Goal: Task Accomplishment & Management: Manage account settings

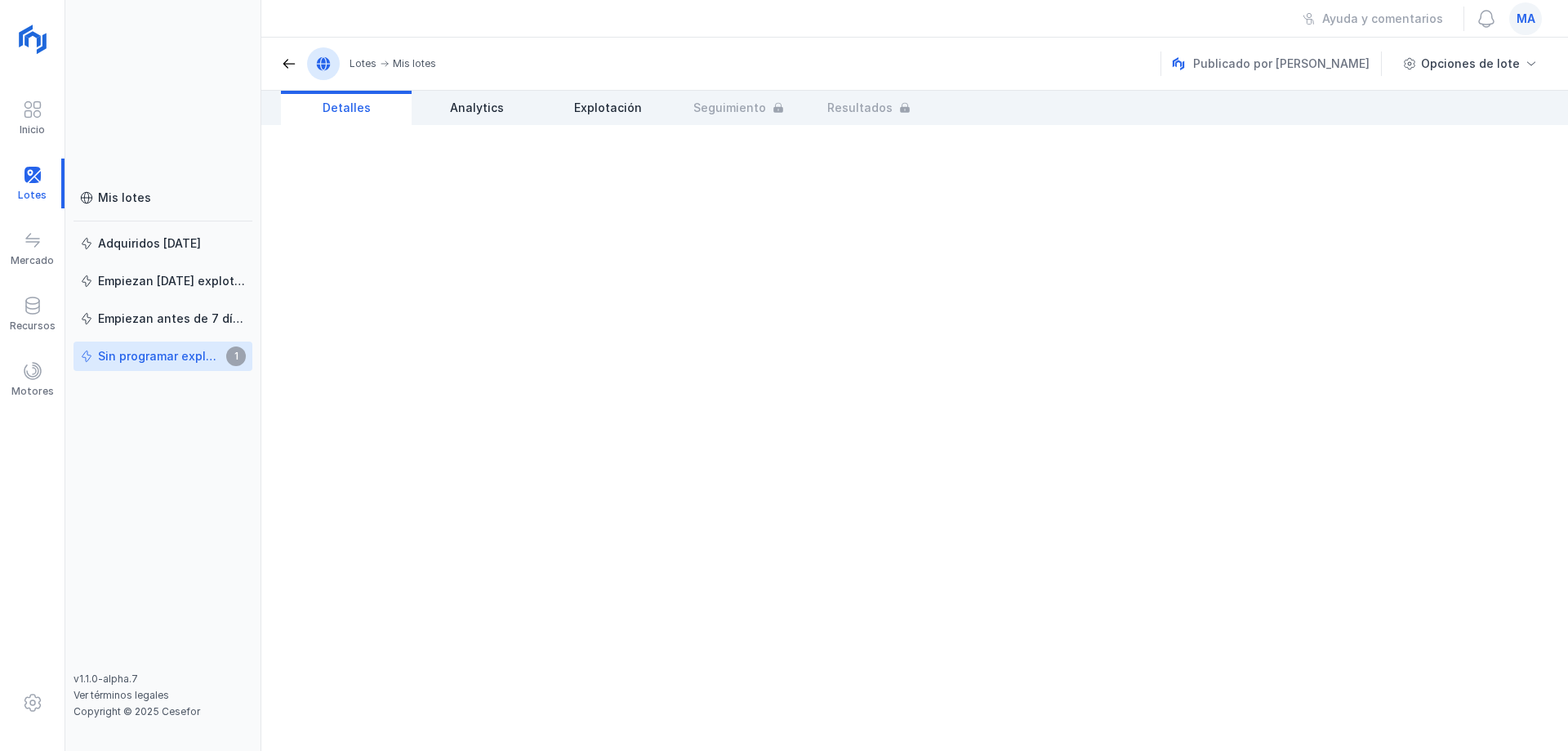
click at [204, 359] on div "Sin programar explotación" at bounding box center [160, 356] width 123 height 17
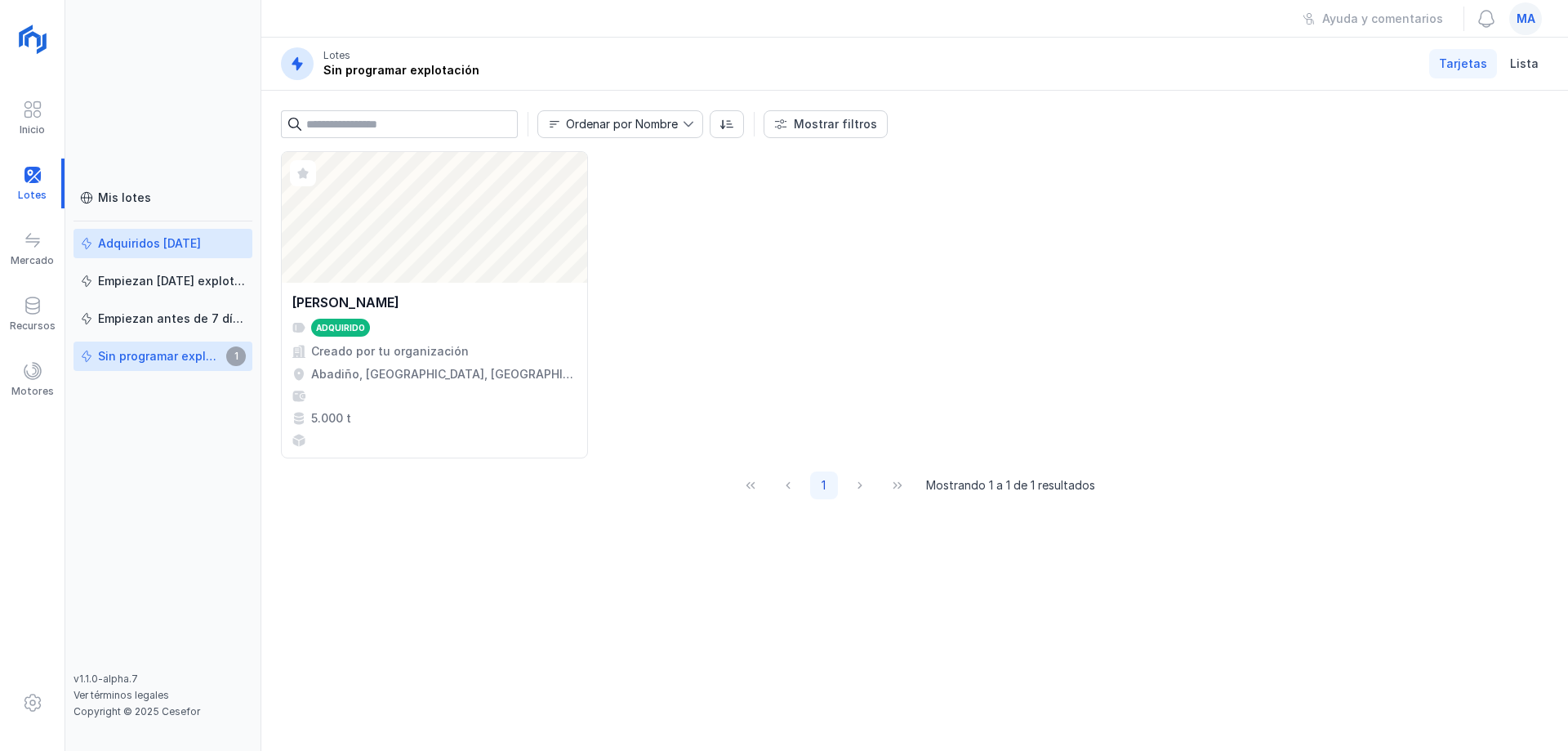
click at [163, 242] on div "Adquiridos [DATE]" at bounding box center [149, 244] width 103 height 17
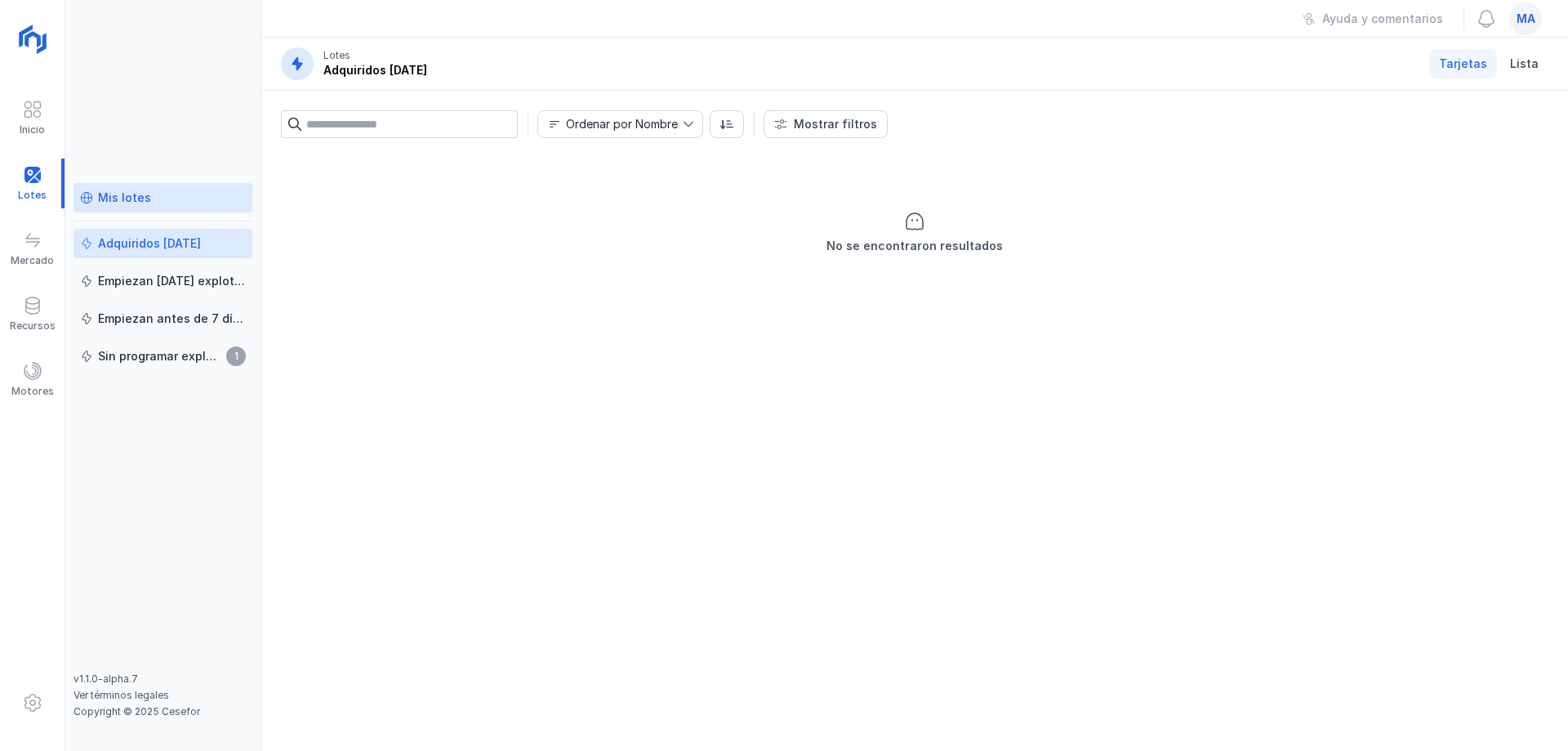
click at [148, 192] on div "Mis lotes" at bounding box center [163, 198] width 166 height 17
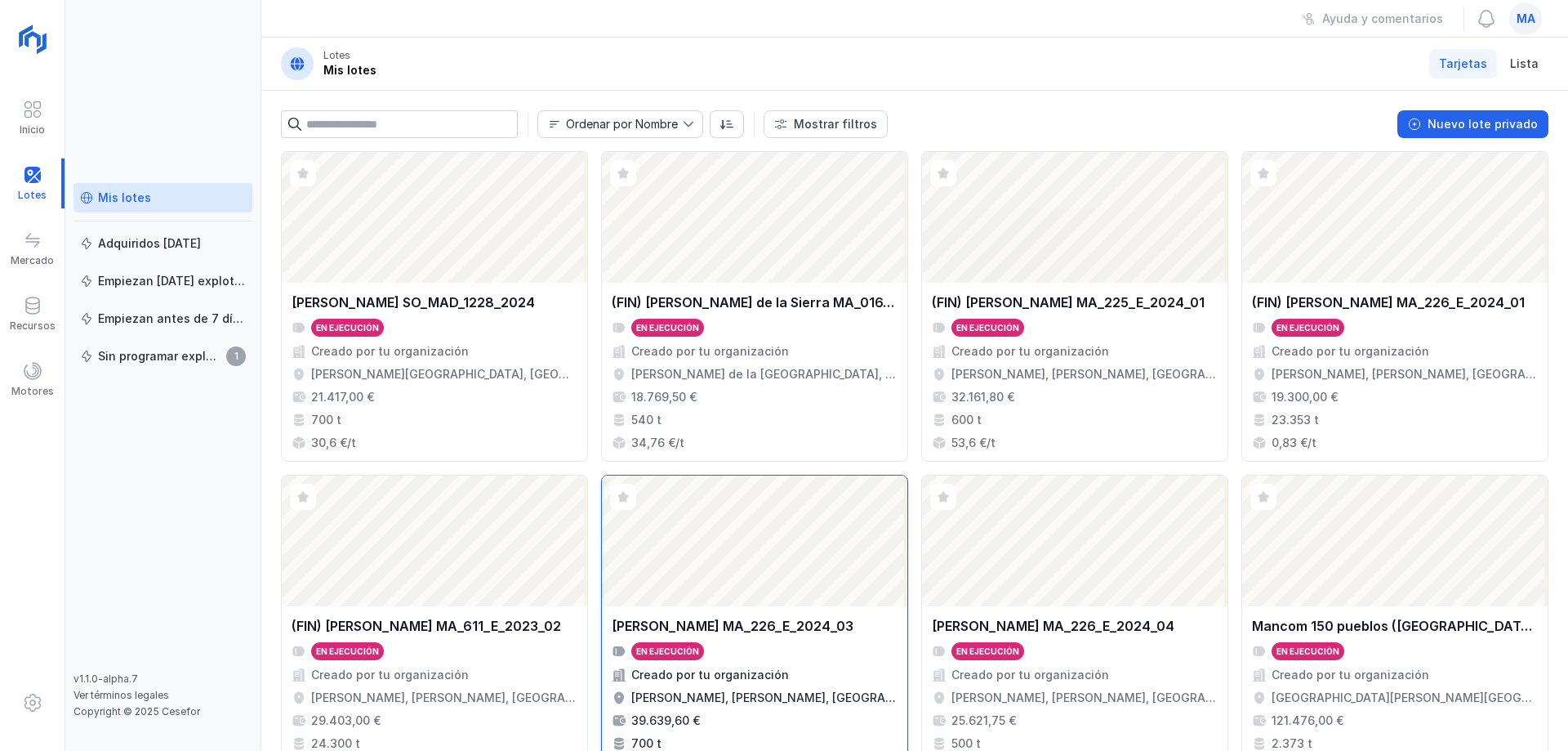
click at [841, 616] on div "[PERSON_NAME] MA_226_E_2024_03" at bounding box center [755, 626] width 286 height 20
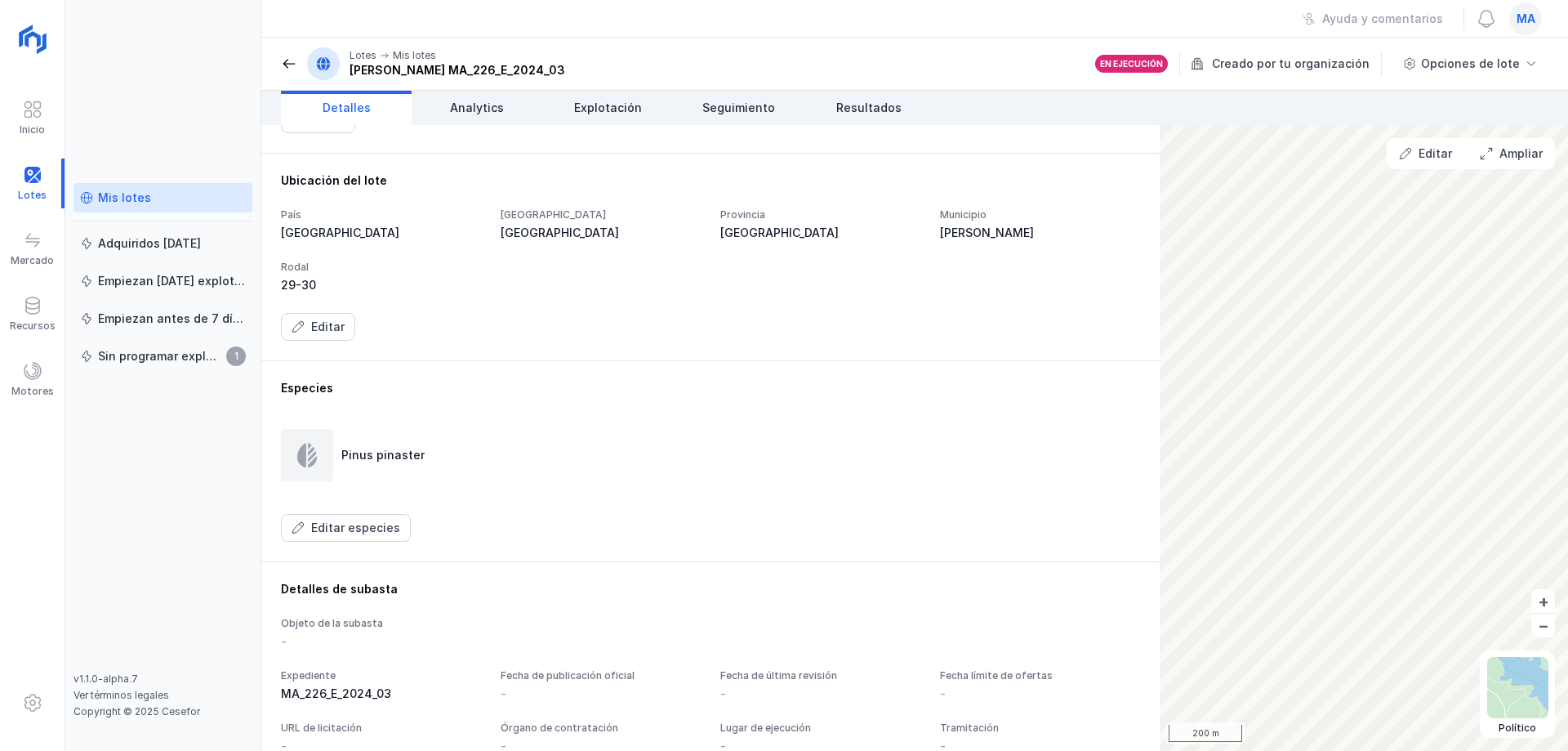
scroll to position [491, 0]
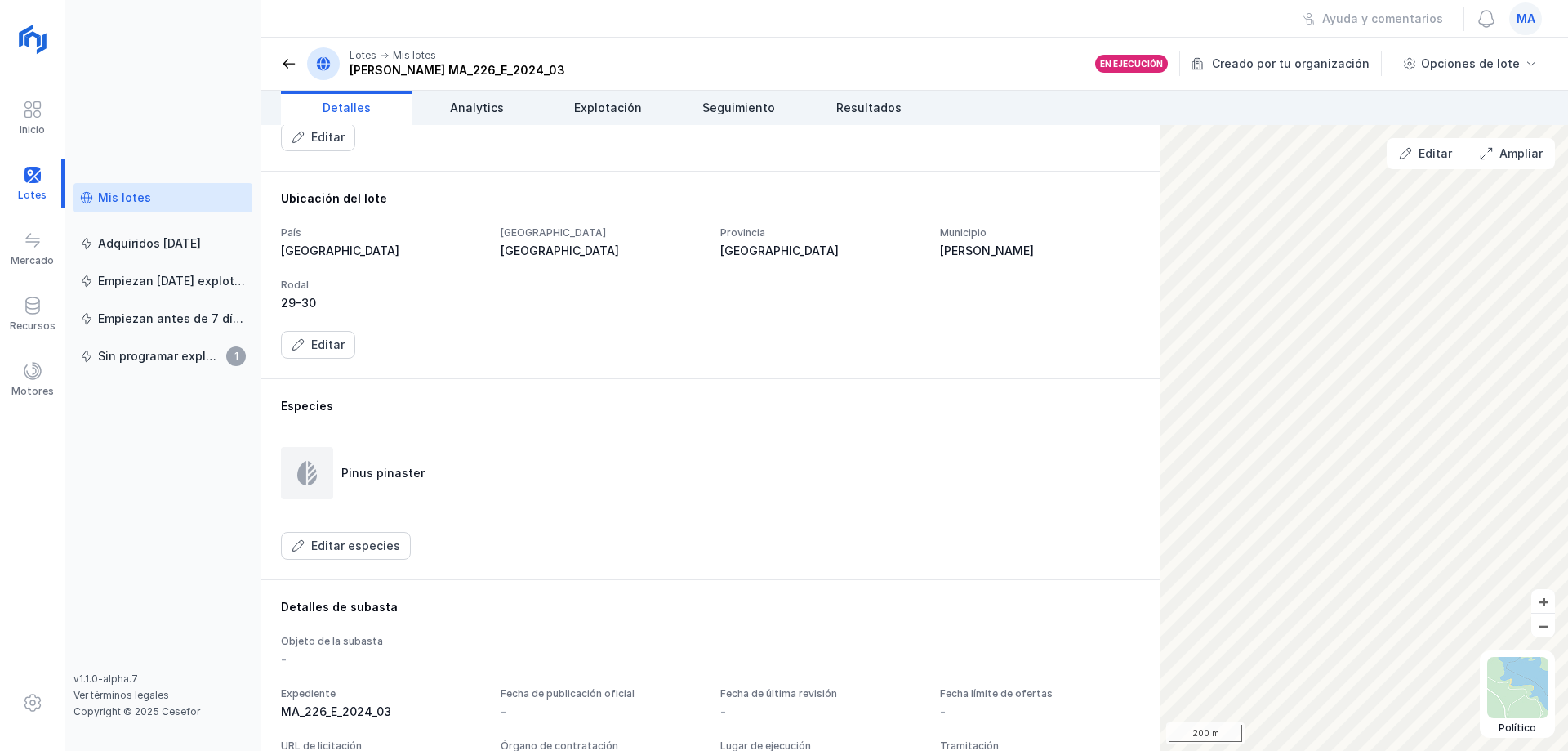
drag, startPoint x: 1043, startPoint y: 466, endPoint x: 1042, endPoint y: 422, distance: 44.0
click at [1043, 466] on div "Especies Pinus pinaster Editar especies" at bounding box center [711, 479] width 859 height 162
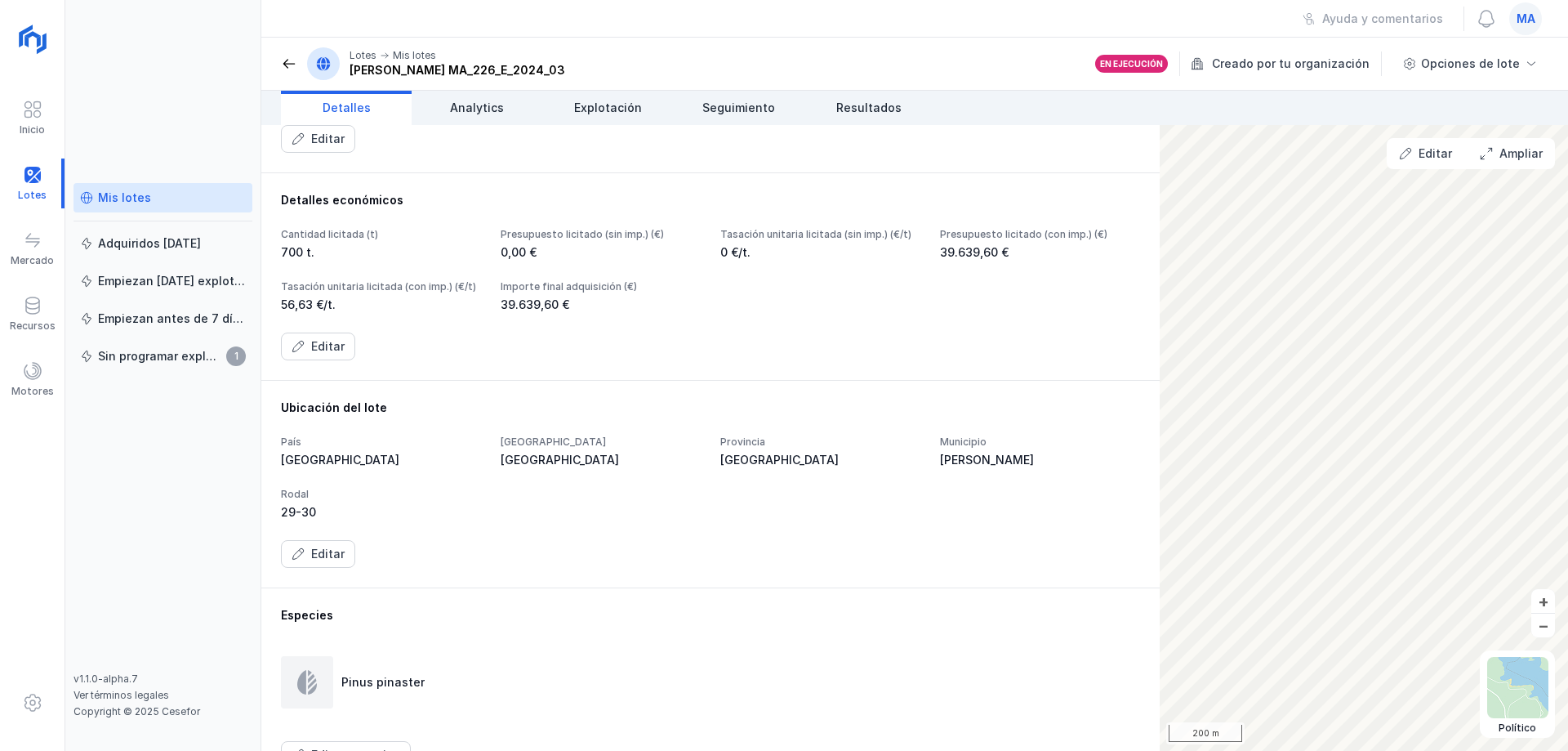
scroll to position [0, 0]
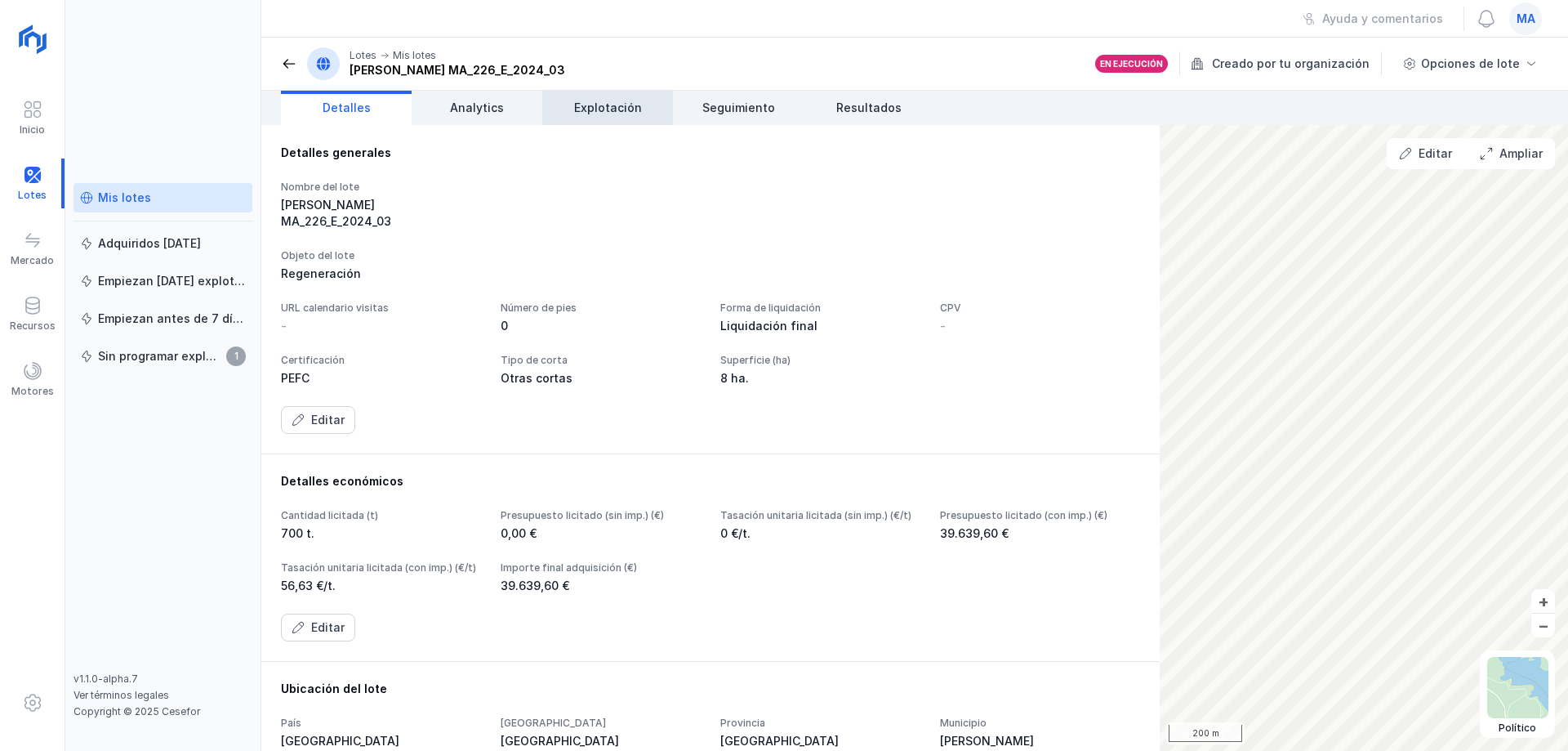
click at [619, 107] on span "Explotación" at bounding box center [608, 108] width 68 height 17
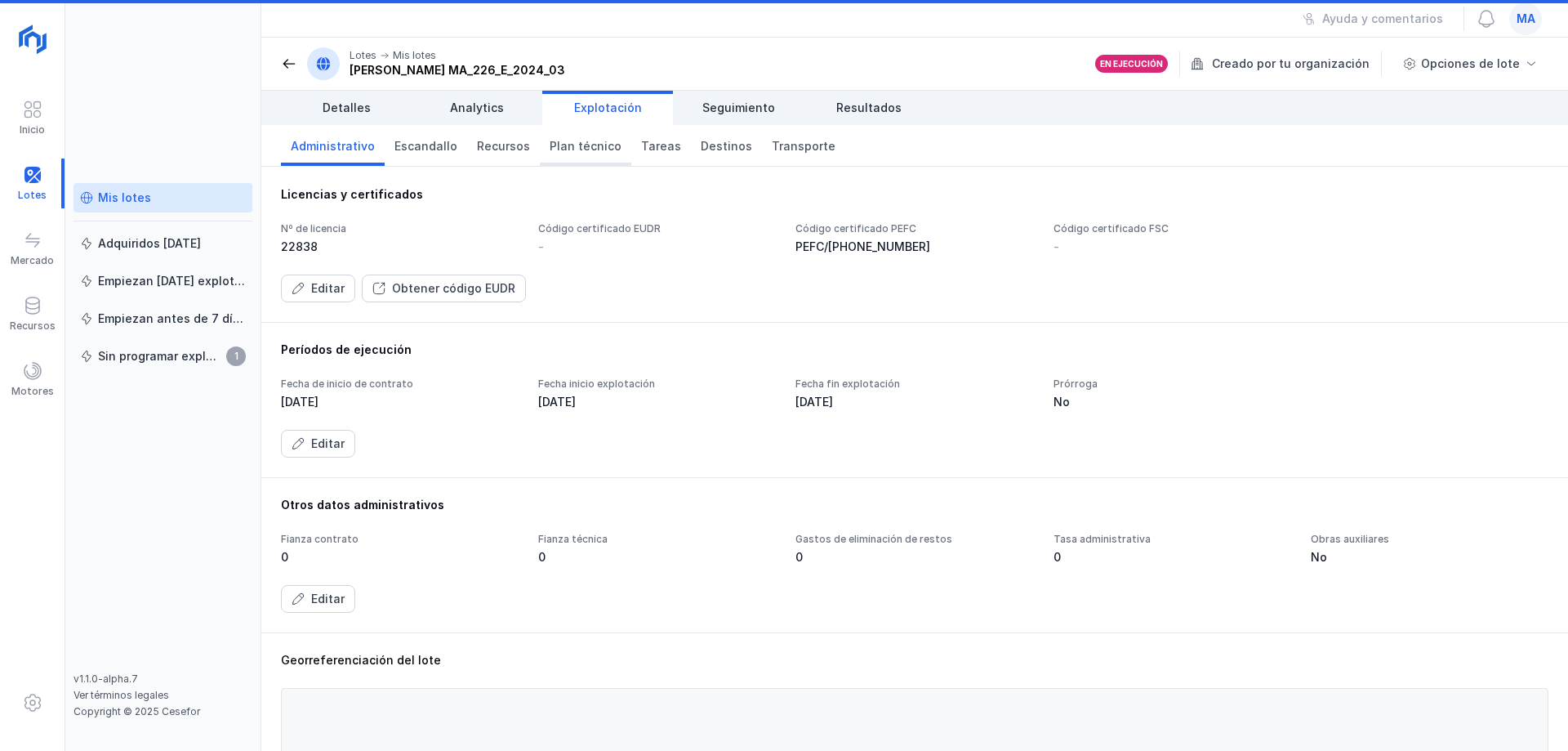
click at [595, 139] on span "Plan técnico" at bounding box center [585, 147] width 72 height 17
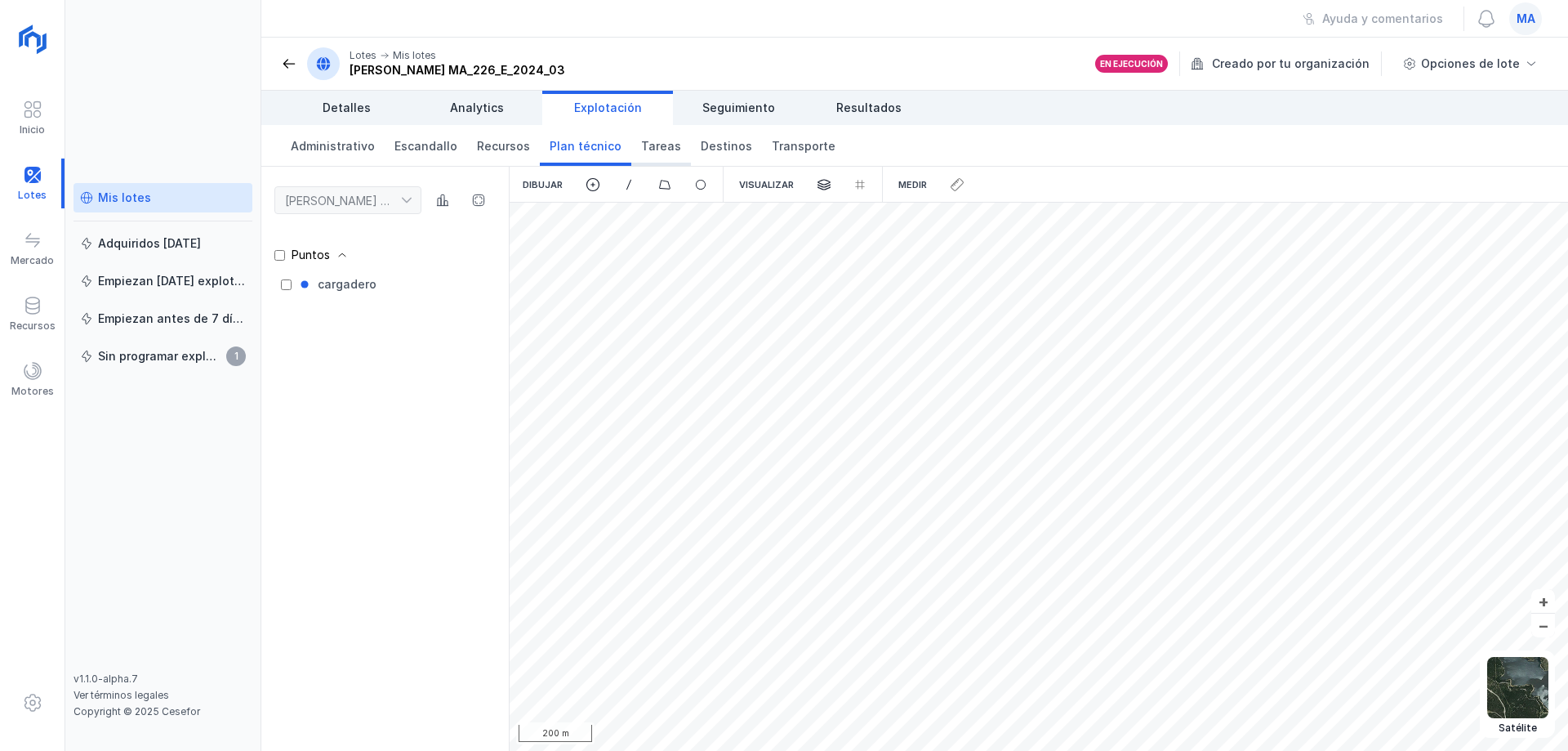
click at [660, 153] on span "Tareas" at bounding box center [661, 147] width 40 height 17
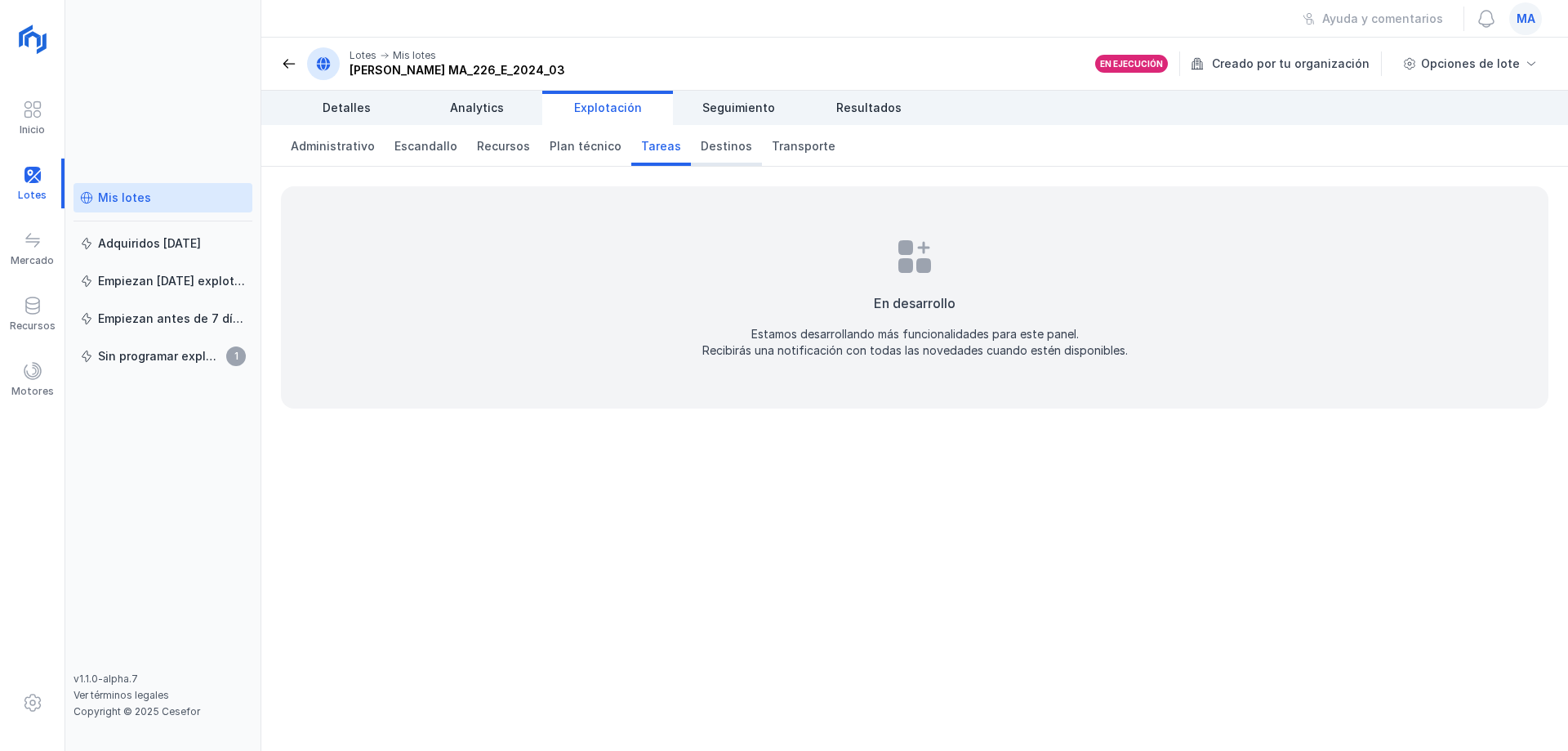
click at [716, 150] on span "Destinos" at bounding box center [726, 147] width 52 height 17
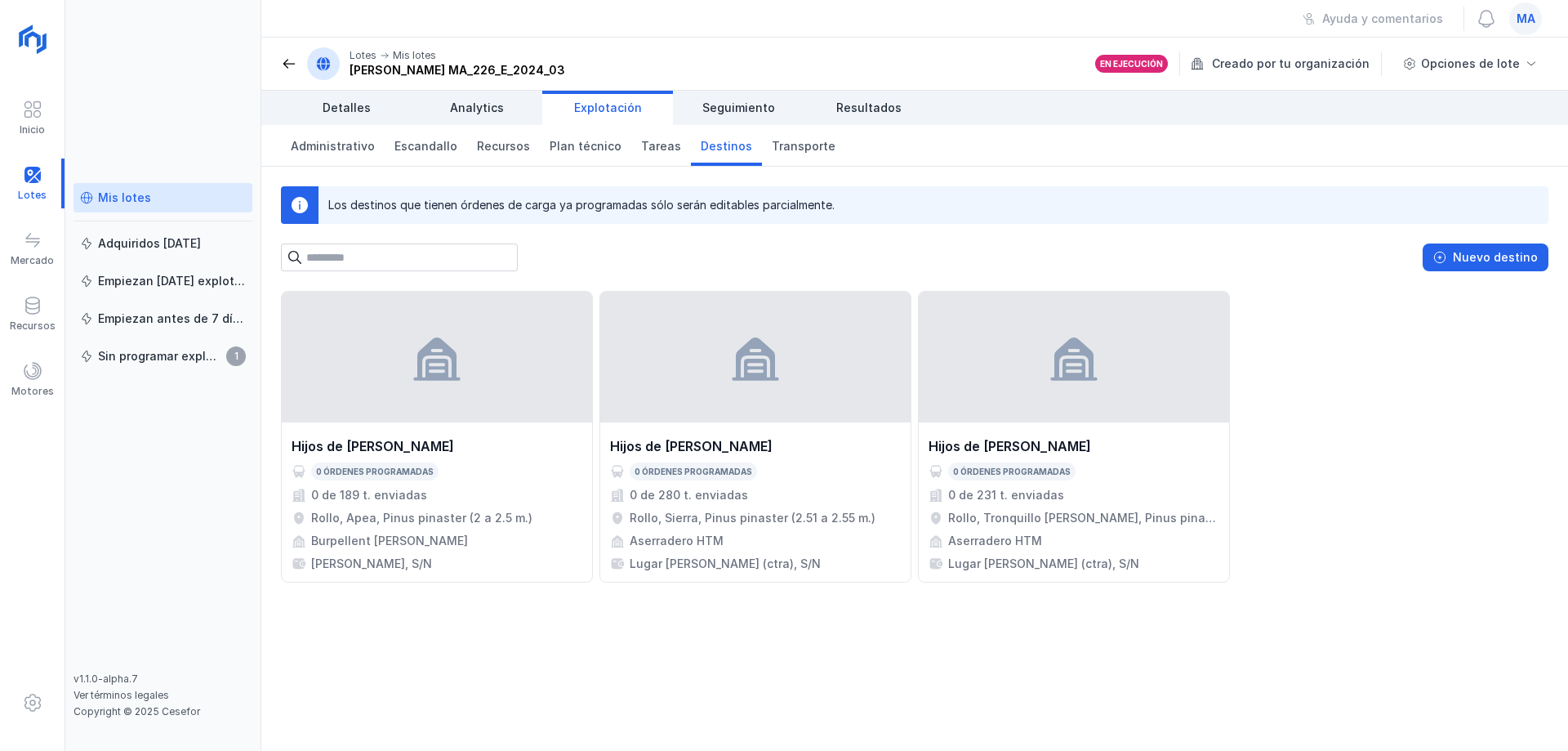
click at [586, 242] on div "Los destinos que tienen órdenes de carga ya programadas sólo serán editables pa…" at bounding box center [914, 219] width 1307 height 104
click at [1316, 341] on div "Hijos de [PERSON_NAME] 0 órdenes programadas 0 de 189 t. enviadas Rollo, Apea, …" at bounding box center [915, 437] width 1268 height 292
click at [1316, 343] on div "Hijos de [PERSON_NAME] 0 órdenes programadas 0 de 189 t. enviadas Rollo, Apea, …" at bounding box center [915, 437] width 1268 height 292
click at [1323, 347] on div "Hijos de [PERSON_NAME] 0 órdenes programadas 0 de 189 t. enviadas Rollo, Apea, …" at bounding box center [915, 437] width 1268 height 292
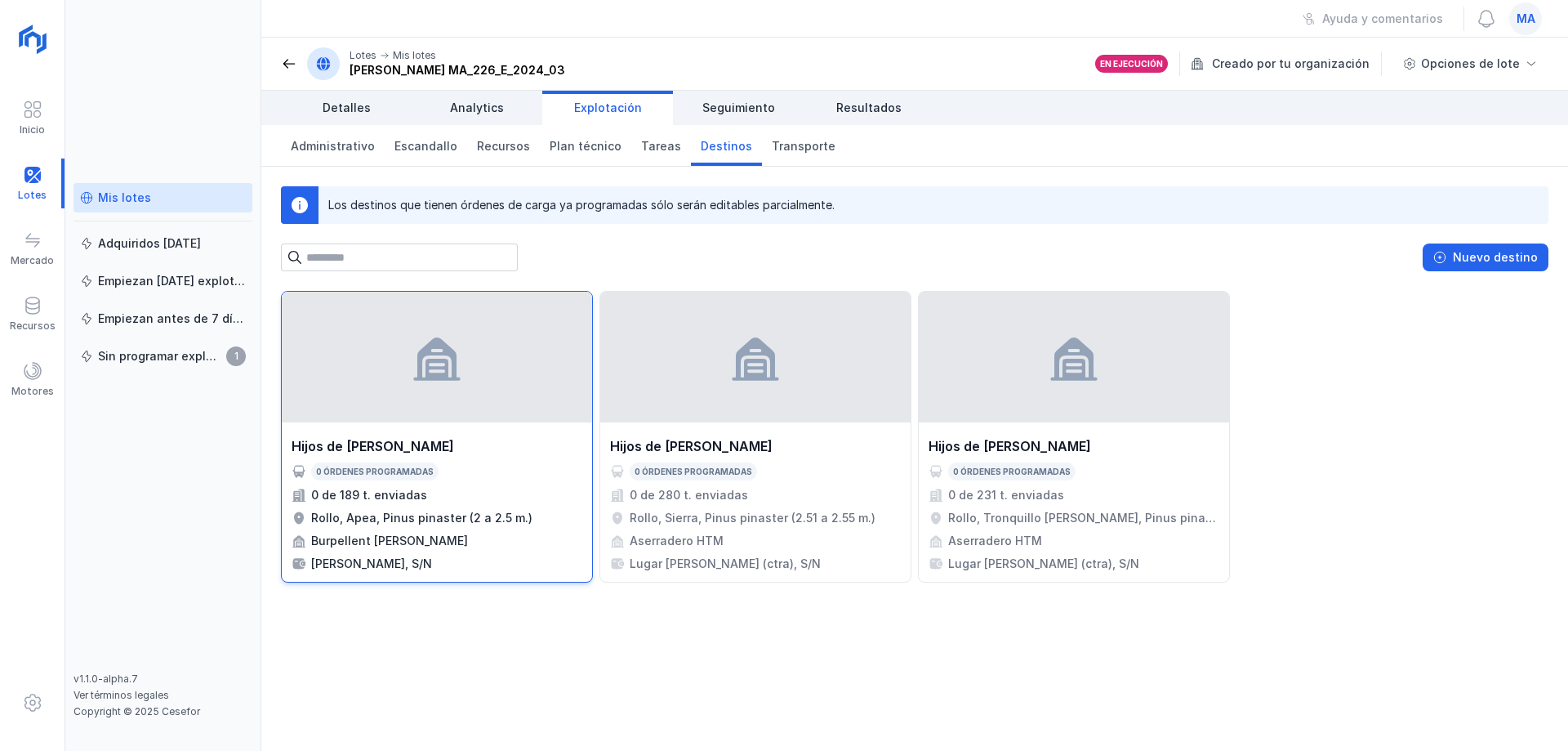
click at [448, 438] on div "Hijos de [PERSON_NAME]" at bounding box center [373, 446] width 163 height 20
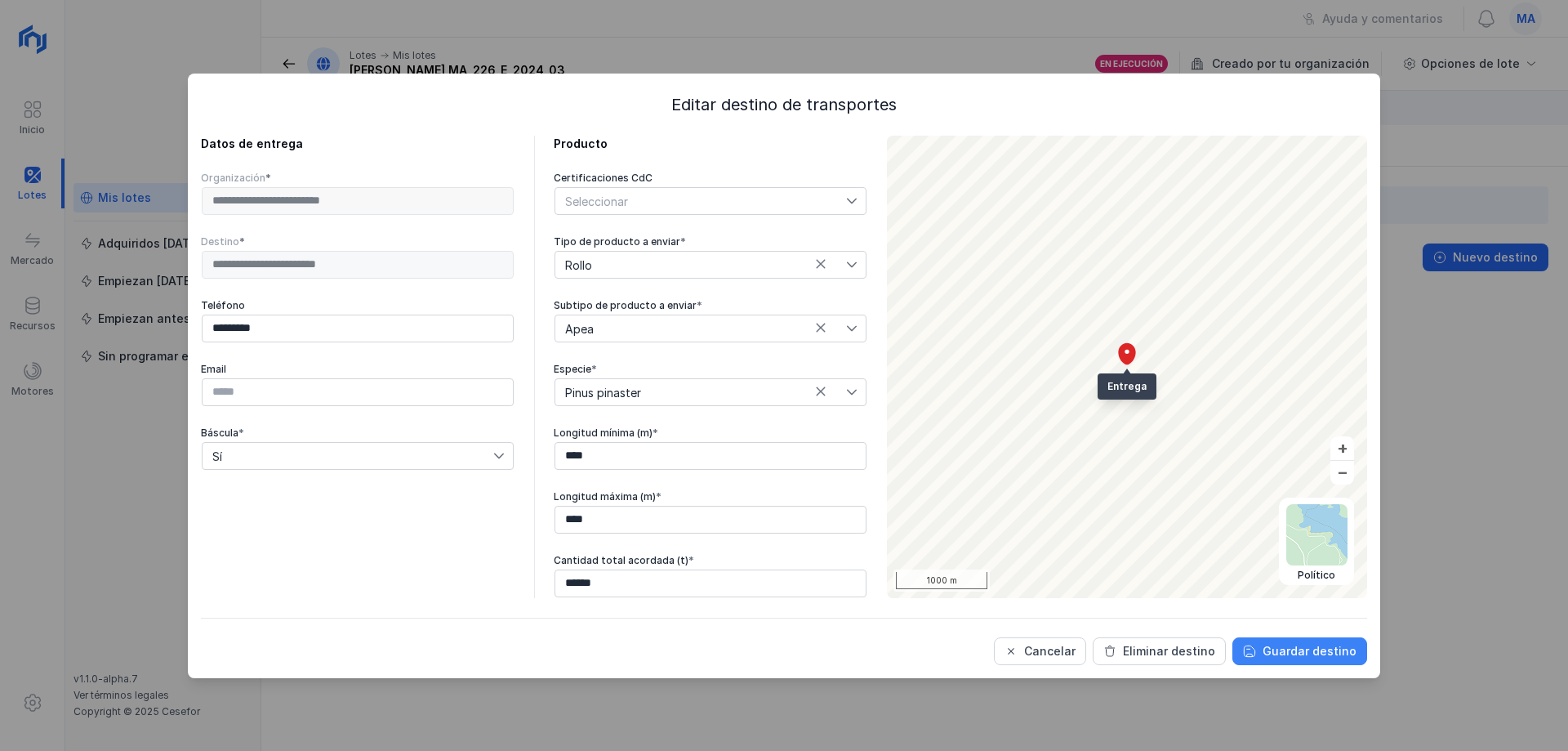
click at [1288, 653] on div "Guardar destino" at bounding box center [1309, 652] width 94 height 17
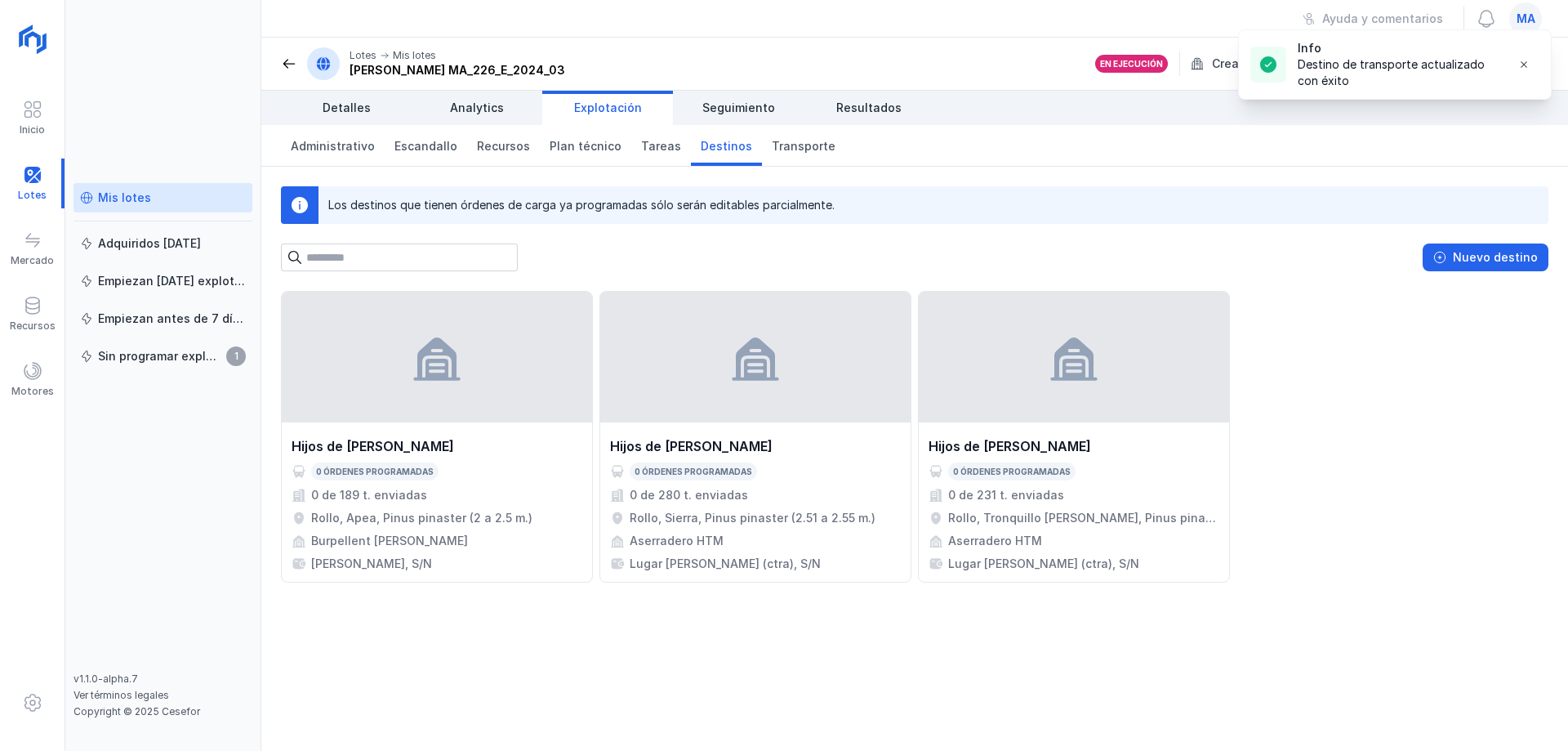
click at [1352, 300] on div "Hijos de [PERSON_NAME] 0 órdenes programadas 0 de 189 t. enviadas Rollo, Apea, …" at bounding box center [915, 437] width 1268 height 292
click at [772, 145] on span "Transporte" at bounding box center [804, 147] width 63 height 17
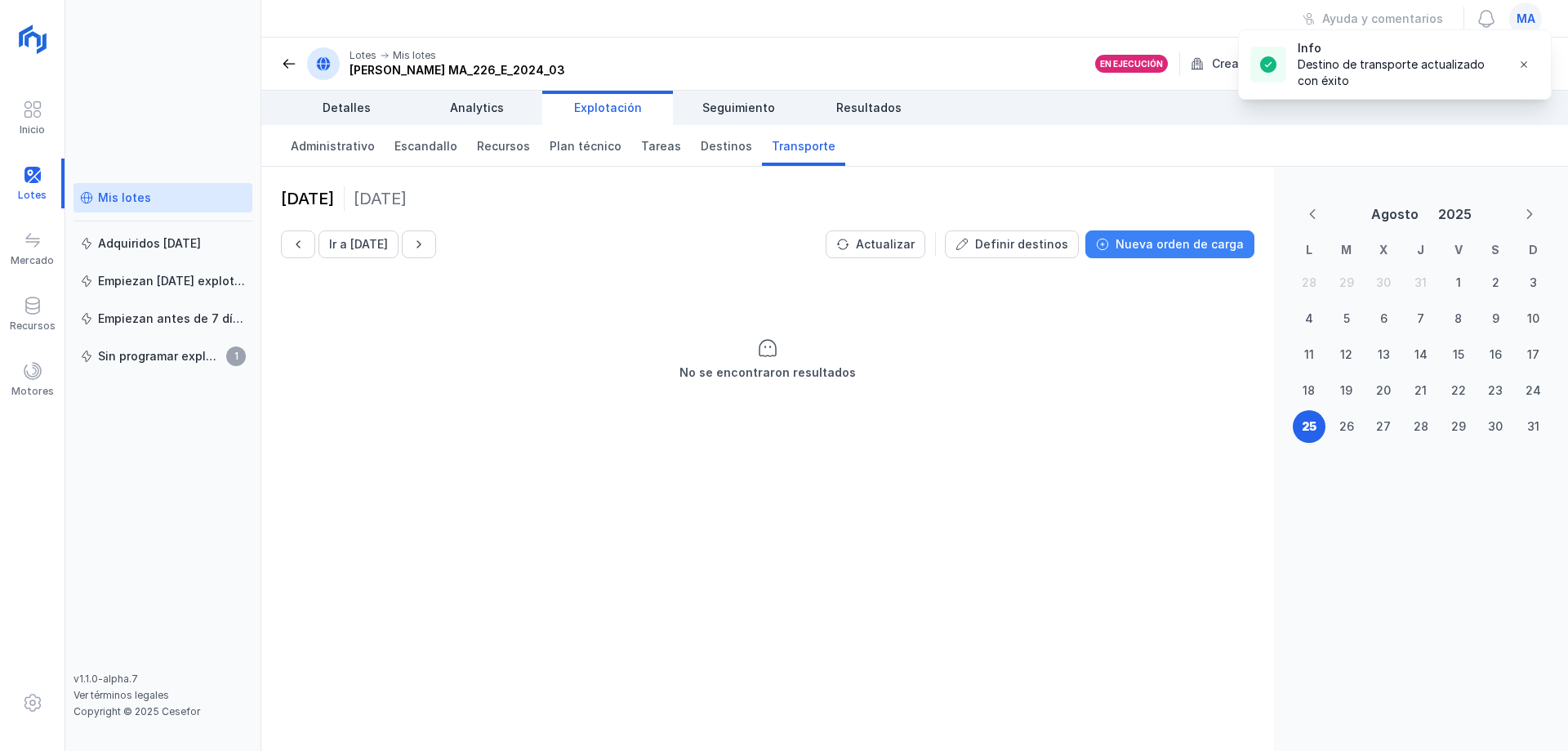
click at [1183, 255] on button "Nueva orden de carga" at bounding box center [1170, 244] width 169 height 28
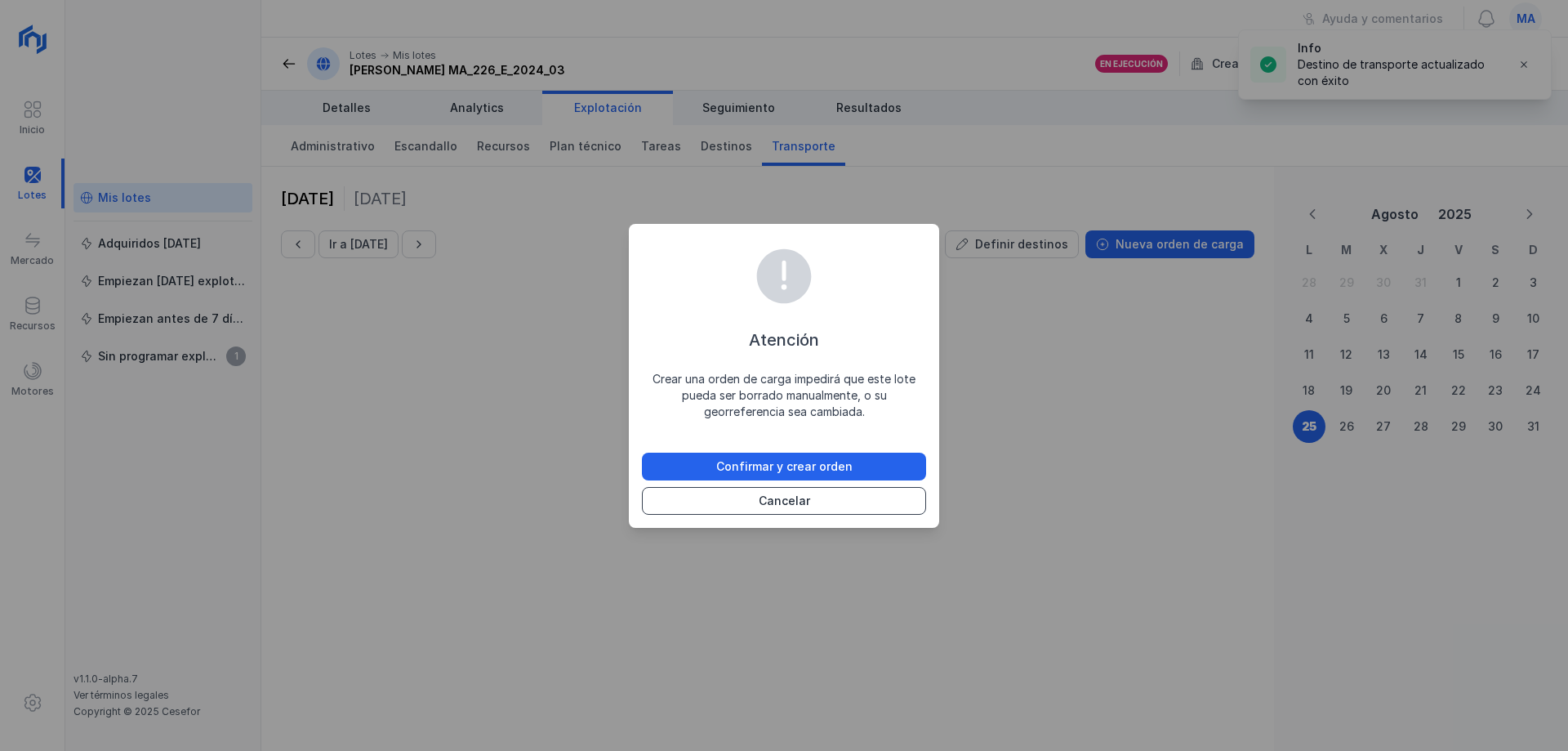
click at [765, 504] on div "Cancelar" at bounding box center [785, 502] width 52 height 17
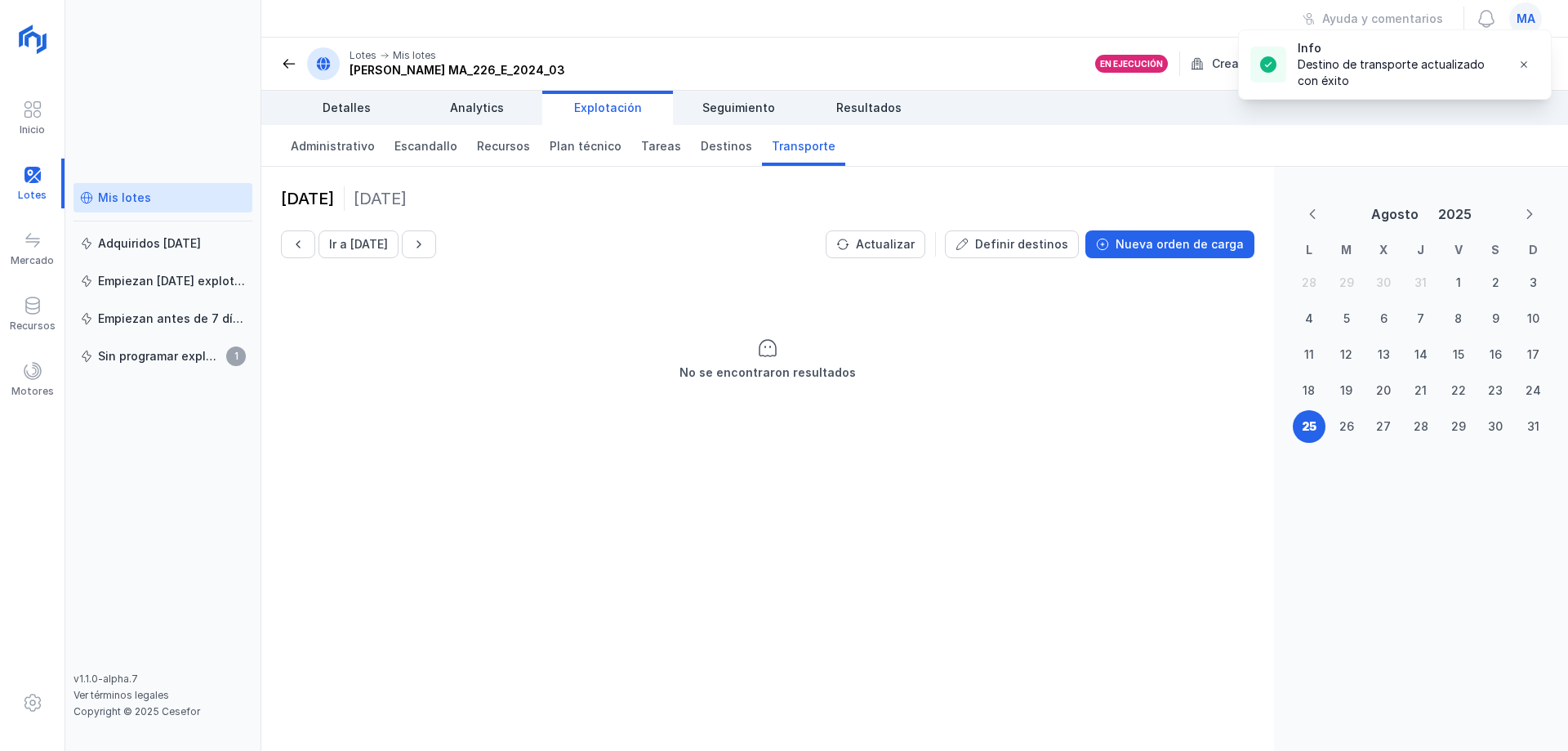
click at [1181, 458] on div "[DATE] Ir a [DATE] Actualizar Definir destinos Nueva orden de carga No se encon…" at bounding box center [767, 459] width 1013 height 584
click at [327, 103] on span "Detalles" at bounding box center [347, 108] width 48 height 17
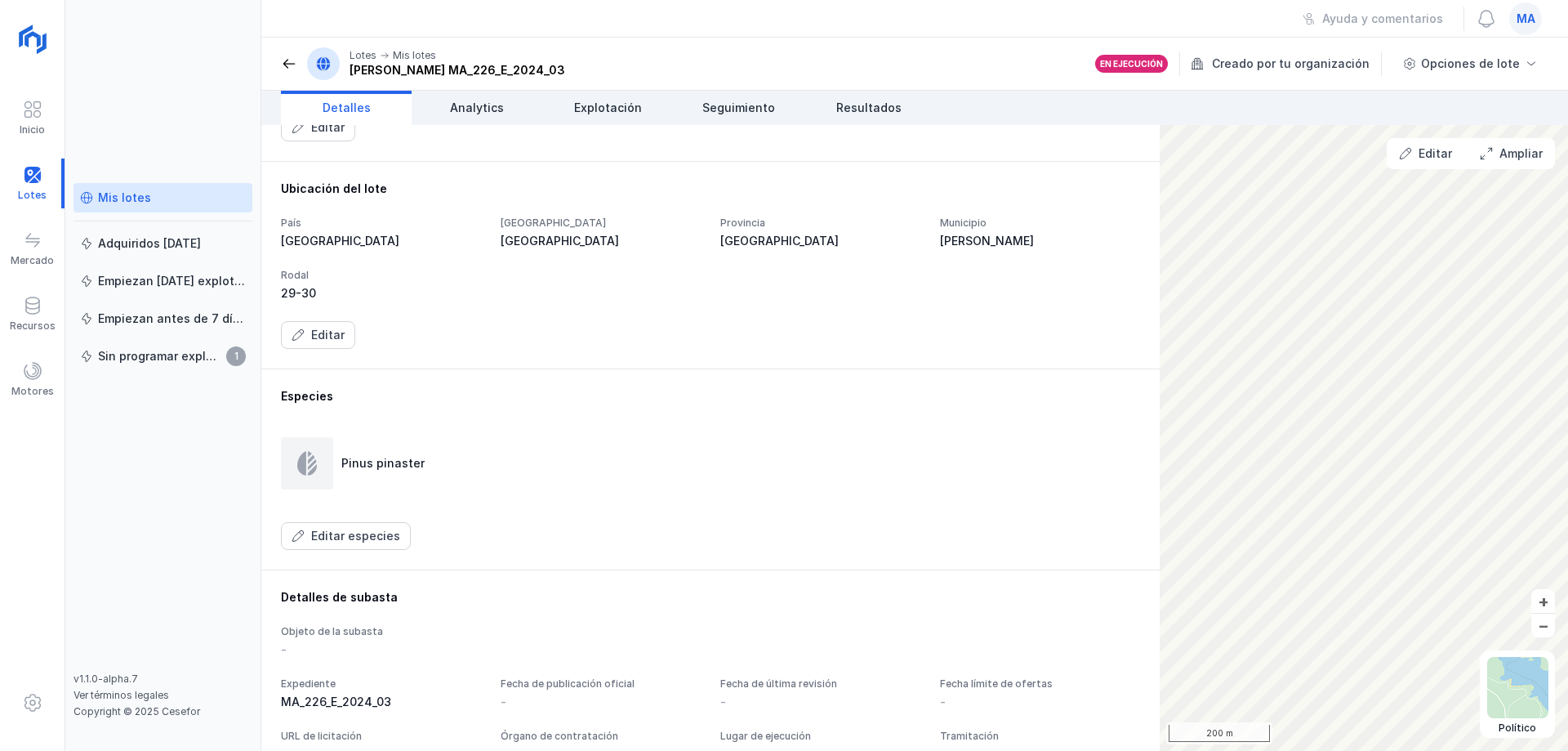
scroll to position [281, 0]
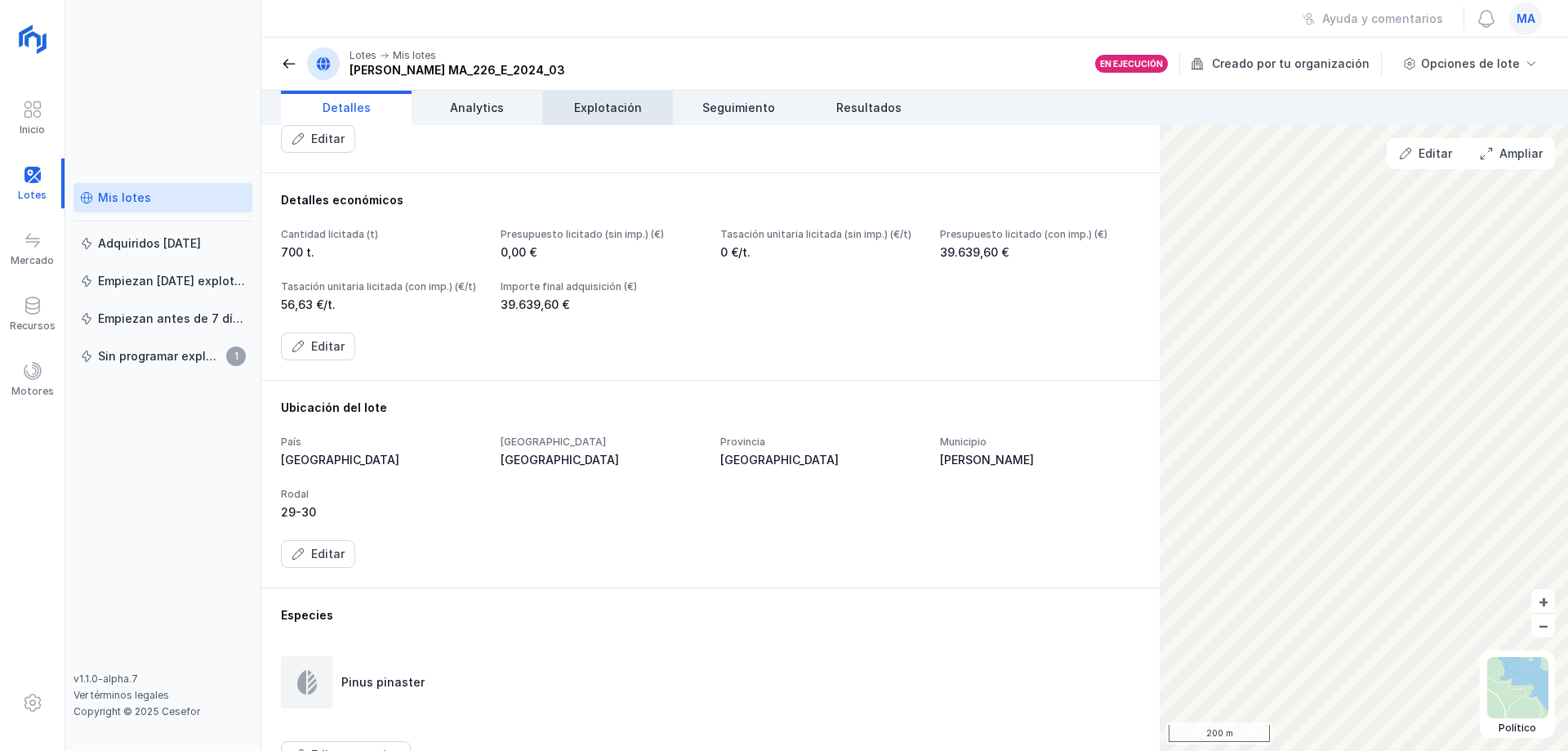
click at [631, 106] on span "Explotación" at bounding box center [608, 108] width 68 height 17
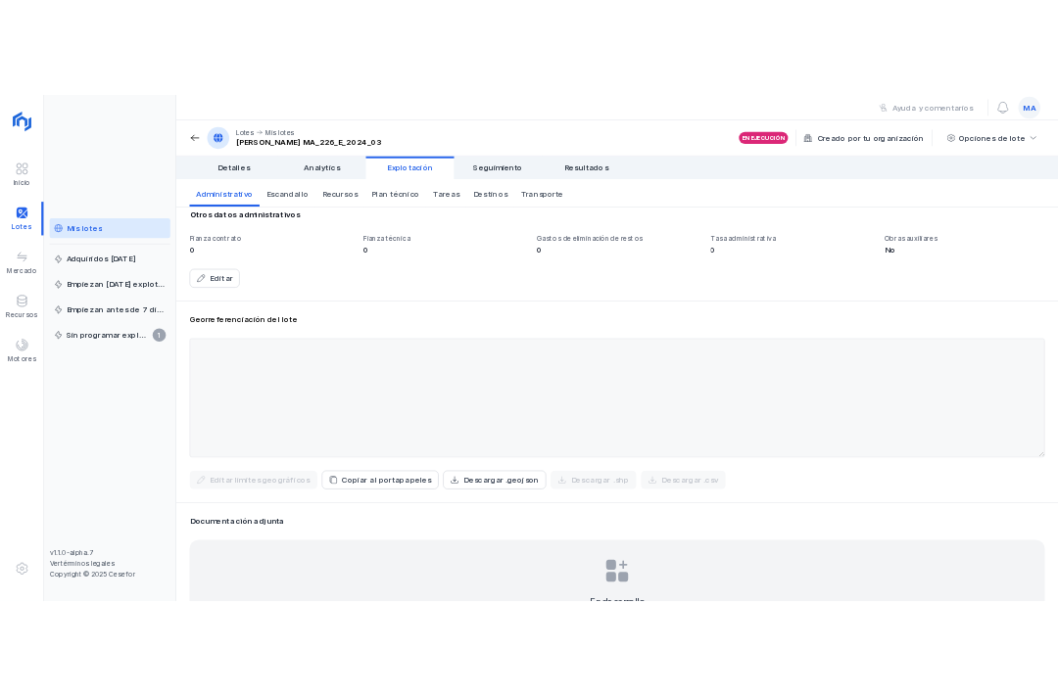
scroll to position [515, 0]
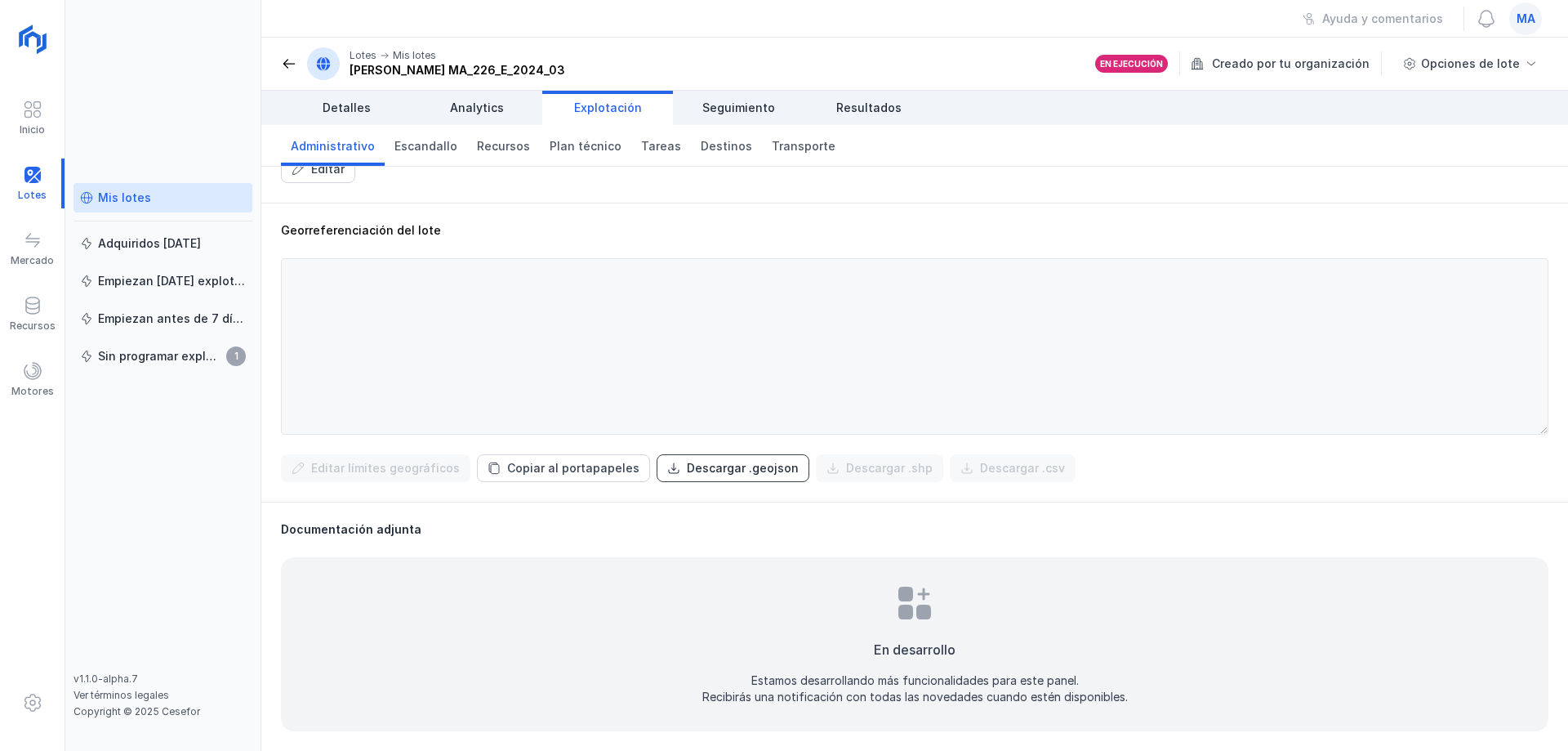
click at [746, 461] on div "Descargar .geojson" at bounding box center [743, 468] width 112 height 17
